Goal: Task Accomplishment & Management: Complete application form

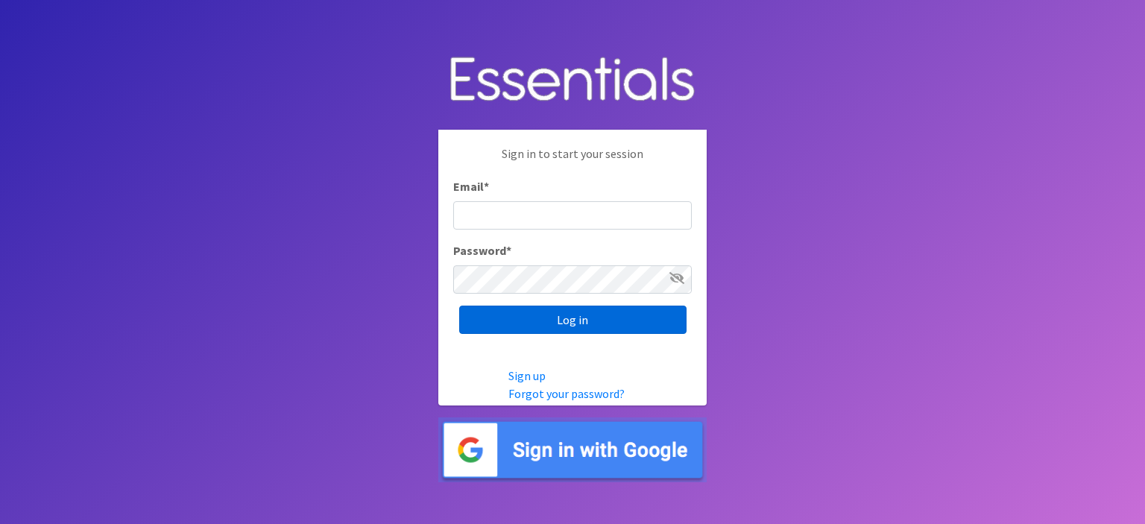
type input "[EMAIL_ADDRESS][DOMAIN_NAME]"
click at [567, 313] on input "Log in" at bounding box center [572, 320] width 227 height 28
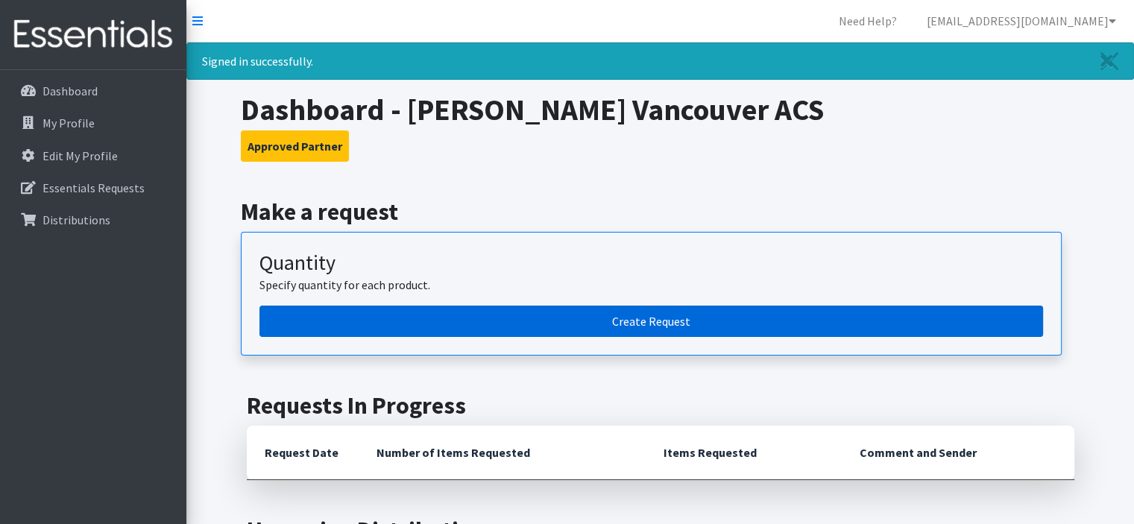
click at [653, 323] on link "Create Request" at bounding box center [652, 321] width 784 height 31
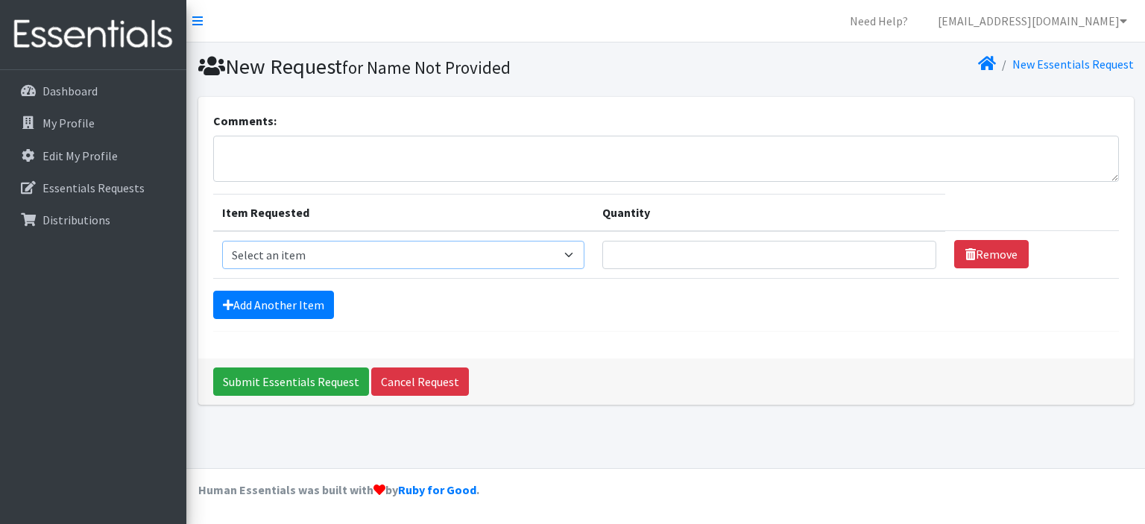
click at [573, 254] on select "Select an item Diaper (Size 2) Diaper (Size 3) Diaper (Size 4) Diaper (Size 5) …" at bounding box center [403, 255] width 363 height 28
select select "2950"
click at [222, 241] on select "Select an item Diaper (Size 2) Diaper (Size 3) Diaper (Size 4) Diaper (Size 5) …" at bounding box center [403, 255] width 363 height 28
click at [647, 258] on input "Quantity" at bounding box center [769, 255] width 333 height 28
type input "500"
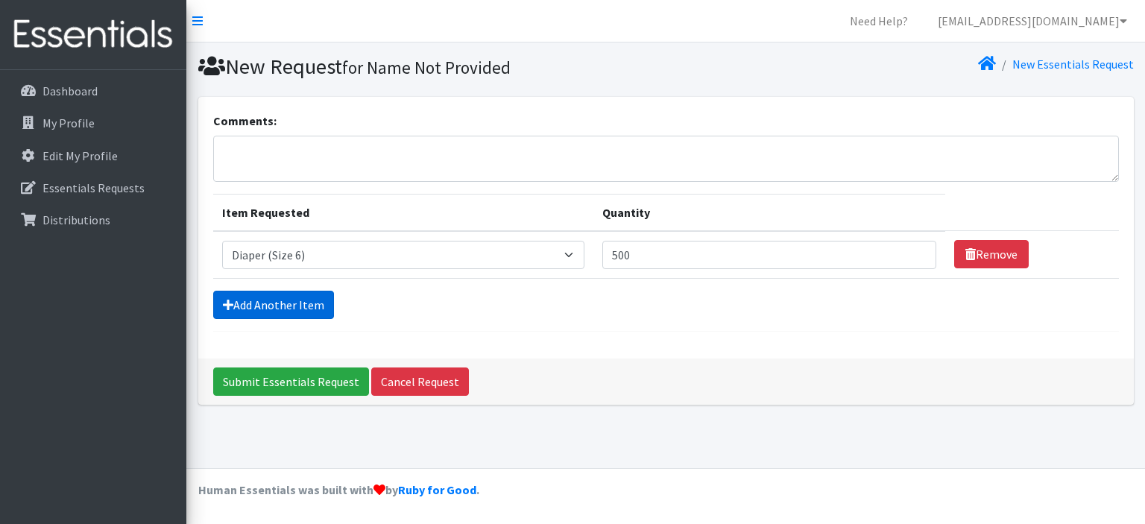
click at [265, 302] on link "Add Another Item" at bounding box center [273, 305] width 121 height 28
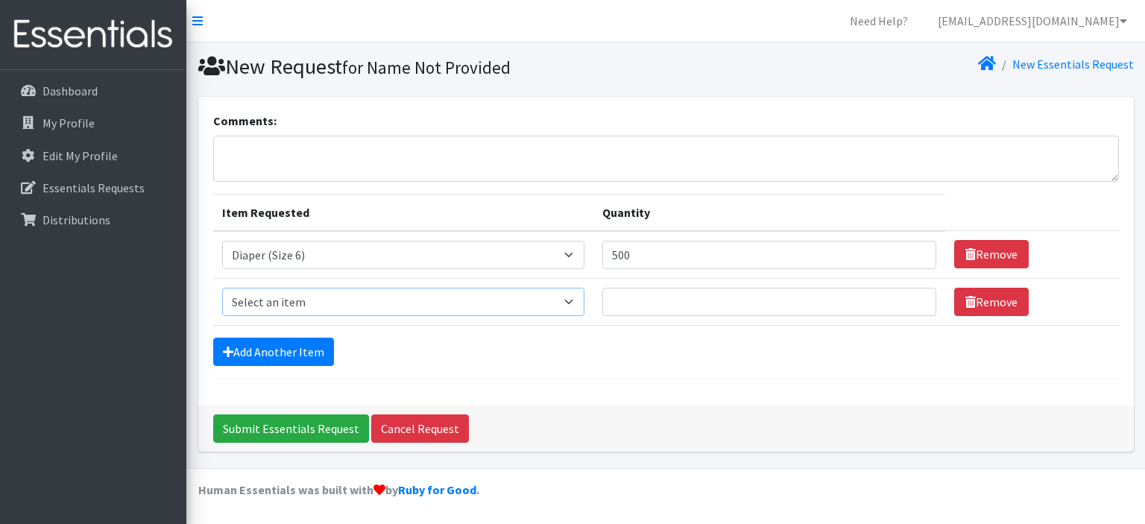
click at [573, 303] on select "Select an item Diaper (Size 2) Diaper (Size 3) Diaper (Size 4) Diaper (Size 5) …" at bounding box center [403, 302] width 363 height 28
select select "2961"
click at [222, 288] on select "Select an item Diaper (Size 2) Diaper (Size 3) Diaper (Size 4) Diaper (Size 5) …" at bounding box center [403, 302] width 363 height 28
click at [615, 298] on input "Quantity" at bounding box center [769, 302] width 333 height 28
type input "400"
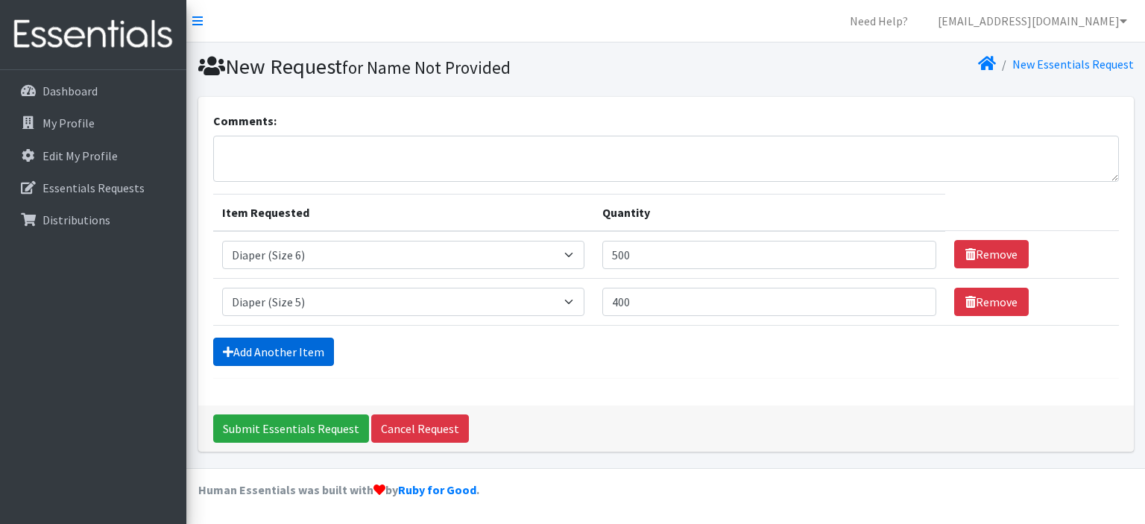
click at [292, 345] on link "Add Another Item" at bounding box center [273, 352] width 121 height 28
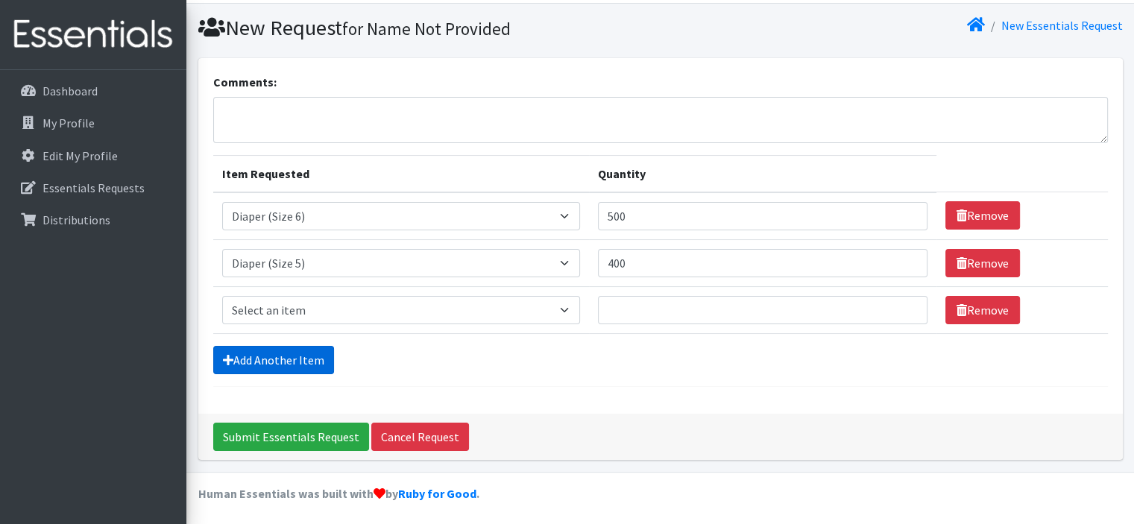
scroll to position [40, 0]
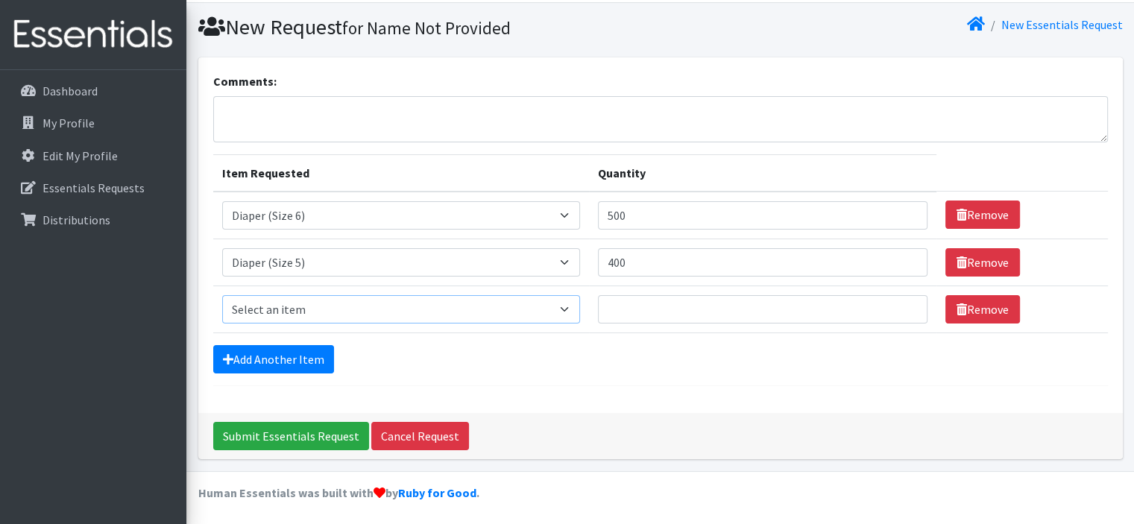
click at [573, 302] on select "Select an item Diaper (Size 2) Diaper (Size 3) Diaper (Size 4) Diaper (Size 5) …" at bounding box center [401, 309] width 358 height 28
select select "2937"
click at [222, 295] on select "Select an item Diaper (Size 2) Diaper (Size 3) Diaper (Size 4) Diaper (Size 5) …" at bounding box center [401, 309] width 358 height 28
click at [611, 309] on input "Quantity" at bounding box center [763, 309] width 330 height 28
type input "5"
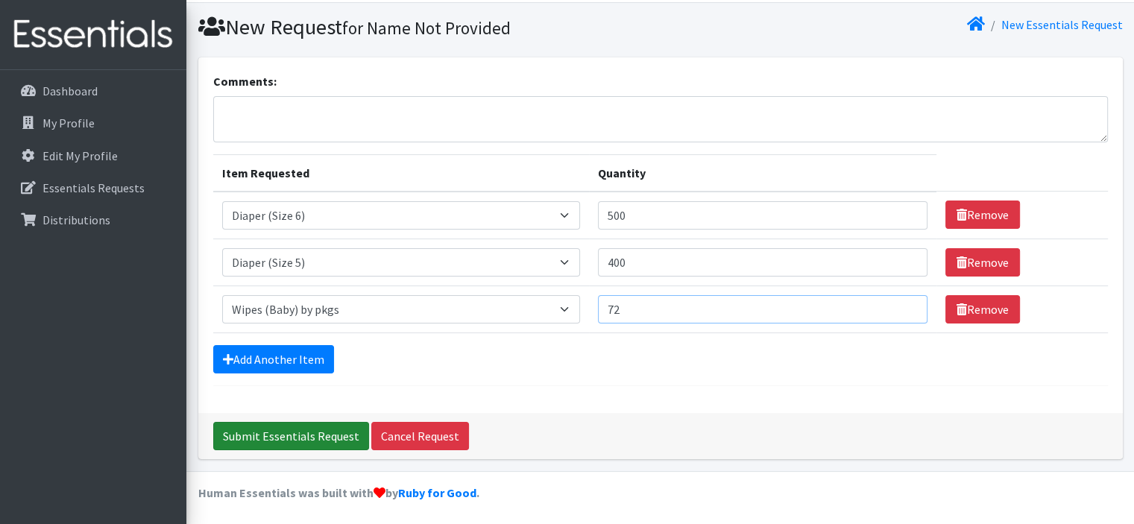
type input "72"
click at [295, 435] on input "Submit Essentials Request" at bounding box center [291, 436] width 156 height 28
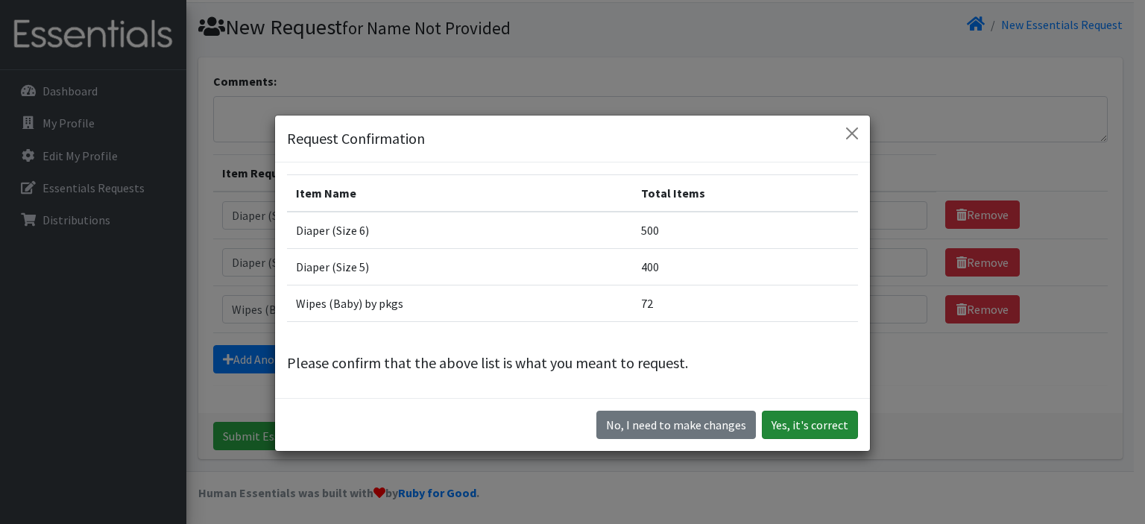
click at [816, 421] on button "Yes, it's correct" at bounding box center [810, 425] width 96 height 28
